Goal: Find specific page/section: Find specific page/section

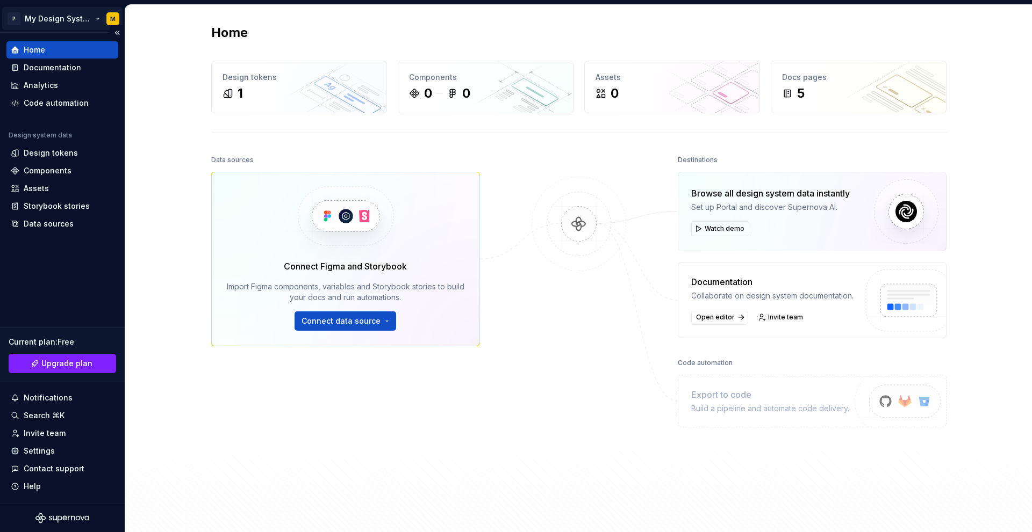
click at [62, 24] on html "P My Design System M Home Documentation Analytics Code automation Design system…" at bounding box center [516, 266] width 1032 height 532
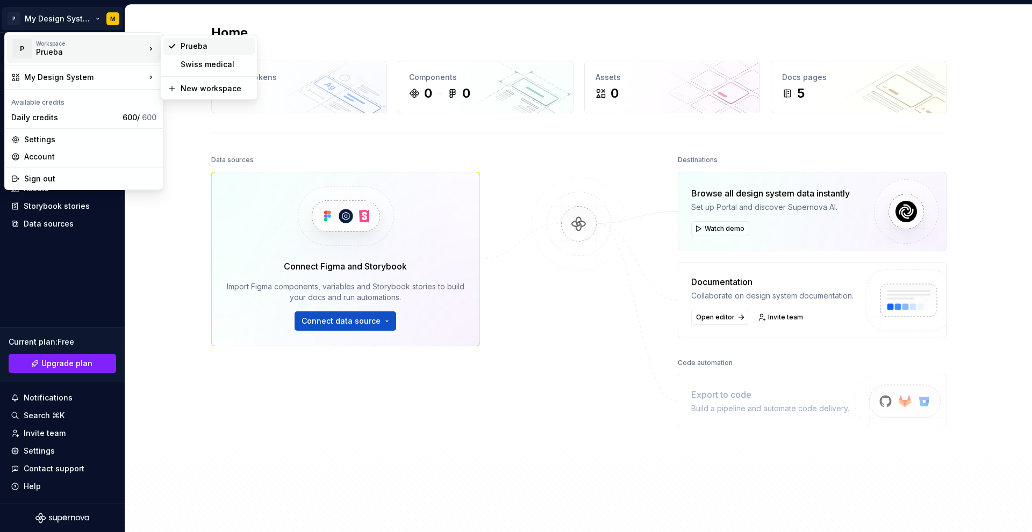
click at [194, 46] on div "Prueba" at bounding box center [216, 46] width 70 height 11
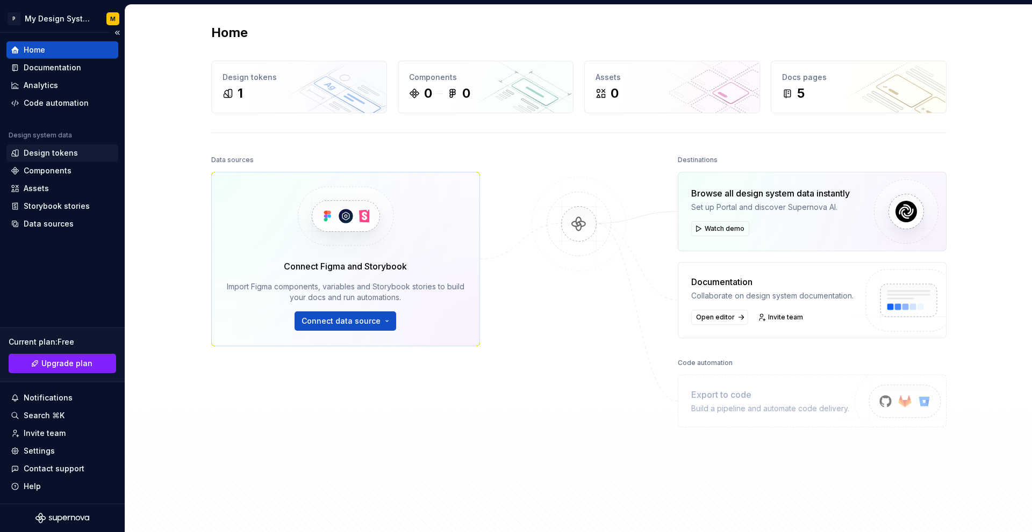
click at [41, 154] on div "Design tokens" at bounding box center [51, 153] width 54 height 11
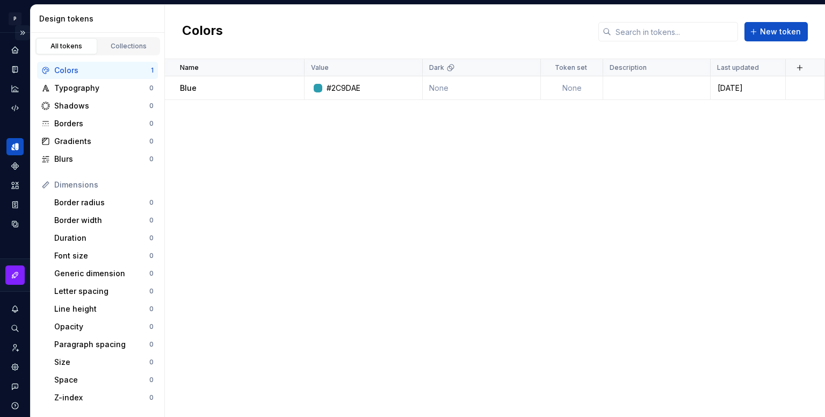
click at [17, 30] on button "Expand sidebar" at bounding box center [22, 32] width 15 height 15
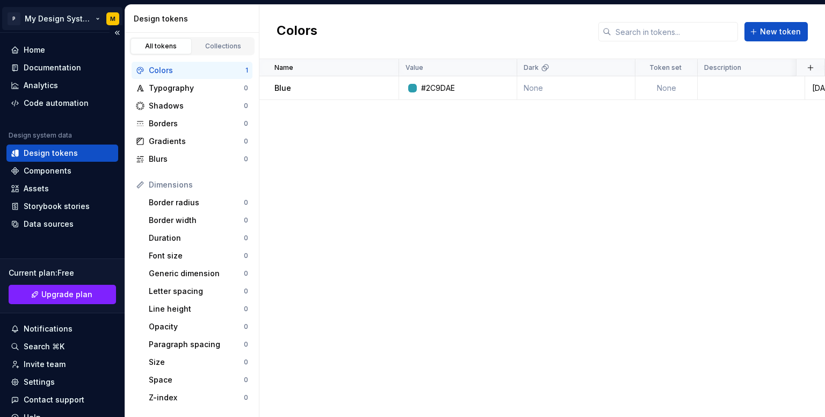
click at [55, 20] on html "P My Design System M Home Documentation Analytics Code automation Design system…" at bounding box center [412, 208] width 825 height 417
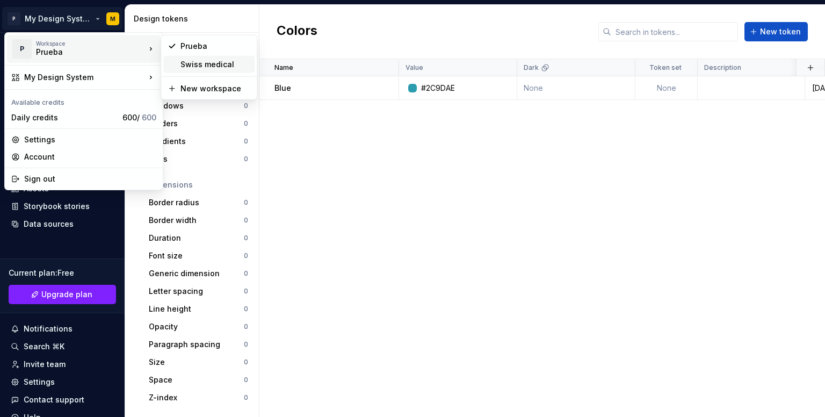
click at [192, 65] on div "Swiss medical" at bounding box center [216, 64] width 70 height 11
